Goal: Task Accomplishment & Management: Manage account settings

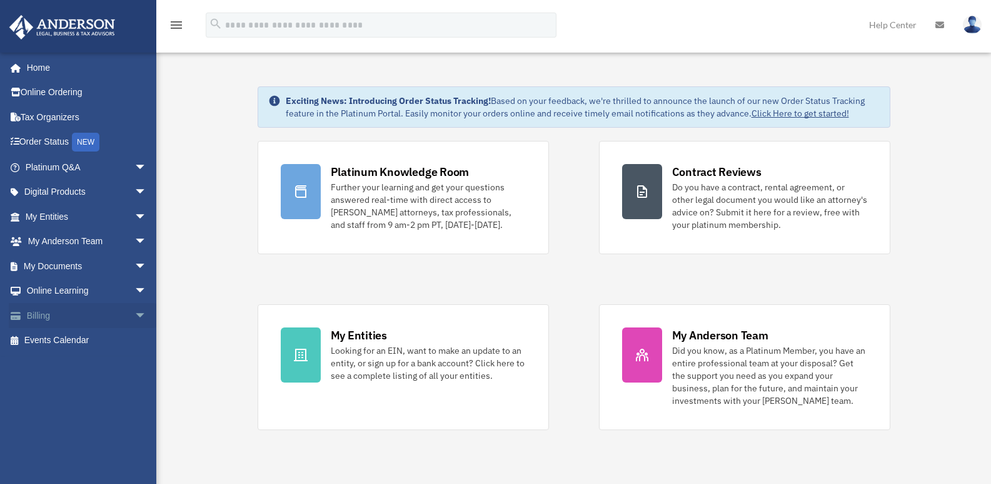
click at [53, 312] on link "Billing arrow_drop_down" at bounding box center [87, 315] width 157 height 25
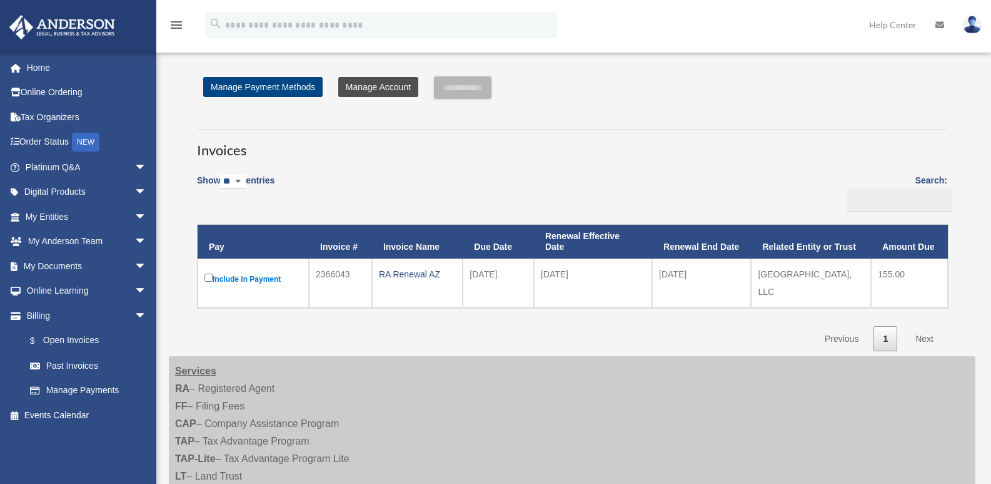
click at [374, 90] on link "Manage Account" at bounding box center [378, 87] width 80 height 20
click at [64, 363] on link "Past Invoices" at bounding box center [92, 365] width 148 height 25
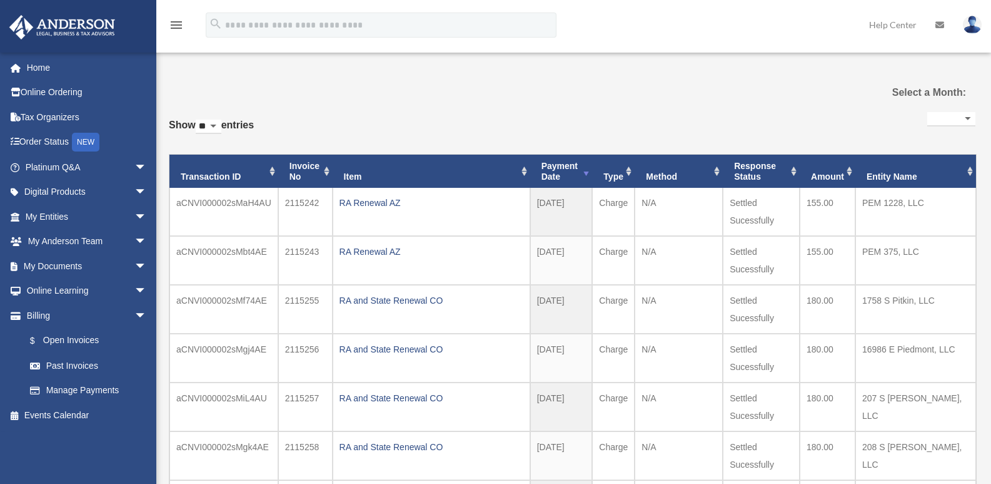
select select
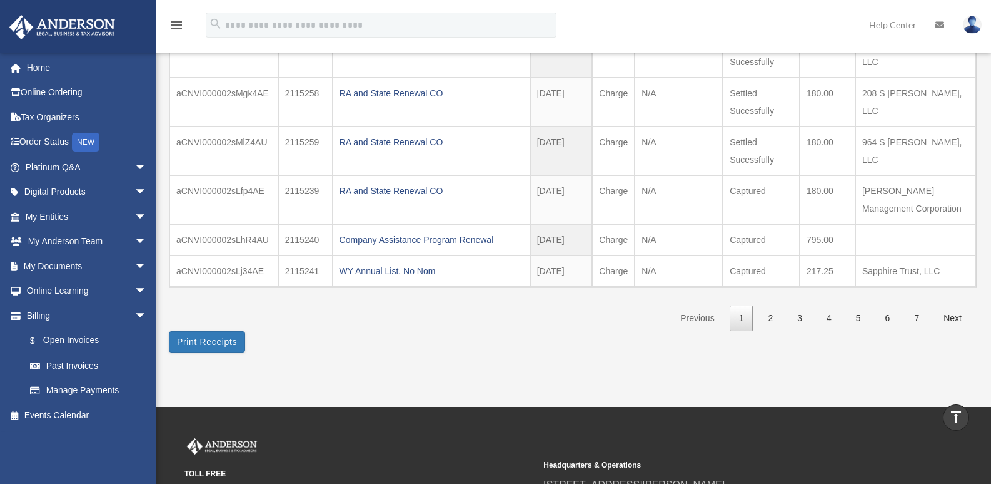
scroll to position [375, 0]
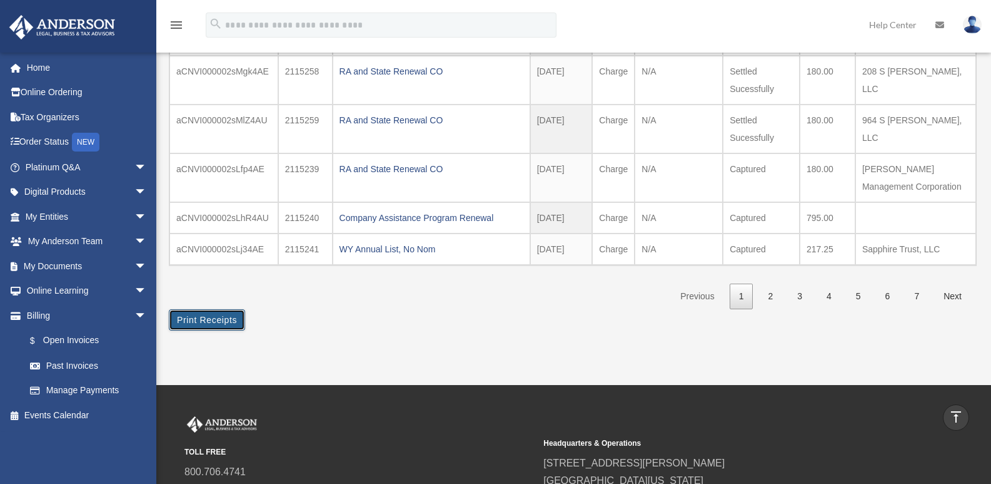
click at [216, 322] on button "Print Receipts" at bounding box center [207, 319] width 76 height 21
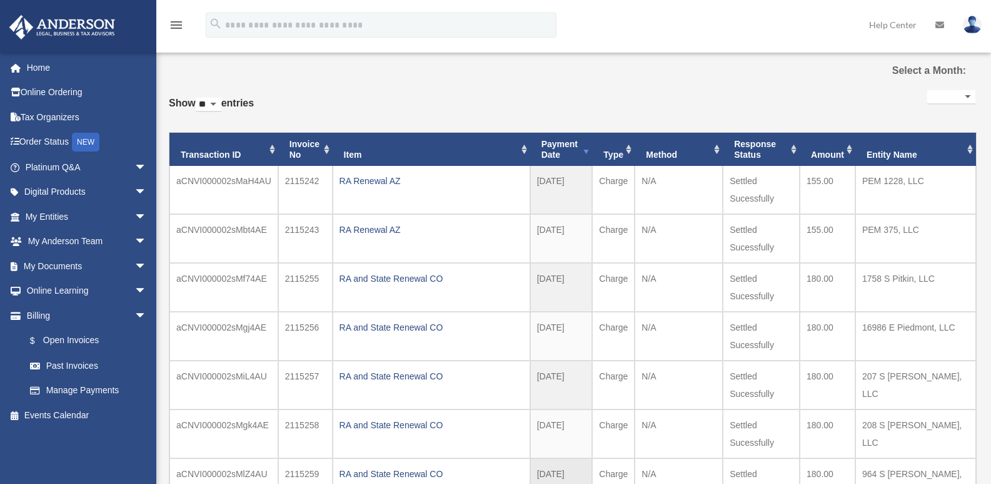
scroll to position [0, 0]
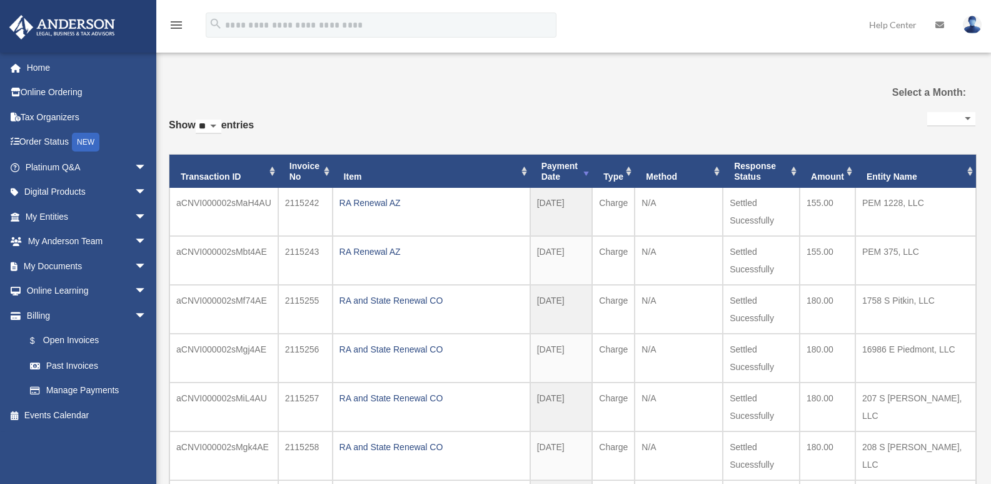
drag, startPoint x: 641, startPoint y: 118, endPoint x: 635, endPoint y: 121, distance: 7.0
drag, startPoint x: 635, startPoint y: 121, endPoint x: 972, endPoint y: 28, distance: 349.6
click at [972, 28] on img at bounding box center [972, 25] width 19 height 18
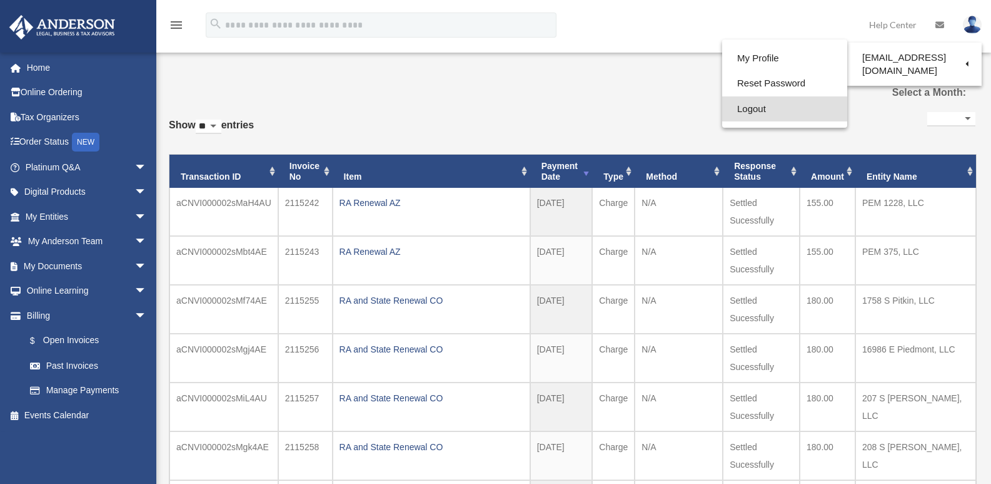
click at [747, 113] on link "Logout" at bounding box center [784, 109] width 125 height 26
